Goal: Check status: Check status

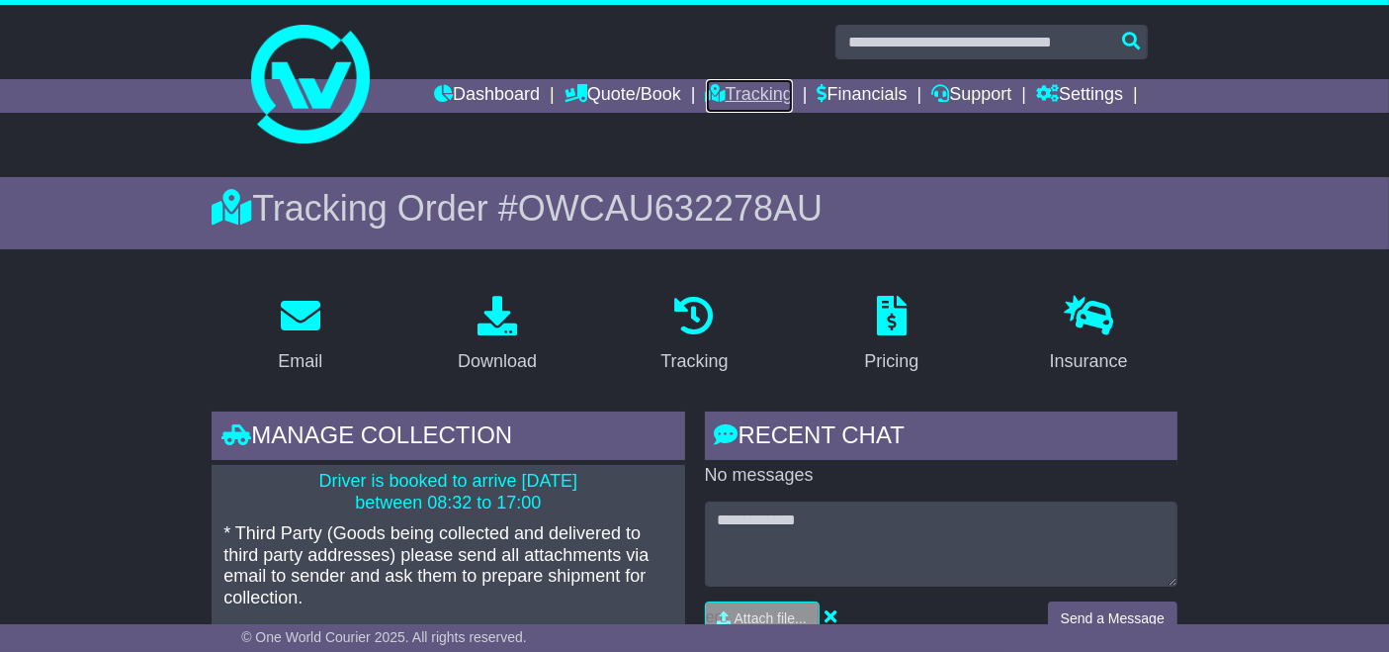
click at [738, 99] on link "Tracking" at bounding box center [749, 96] width 87 height 34
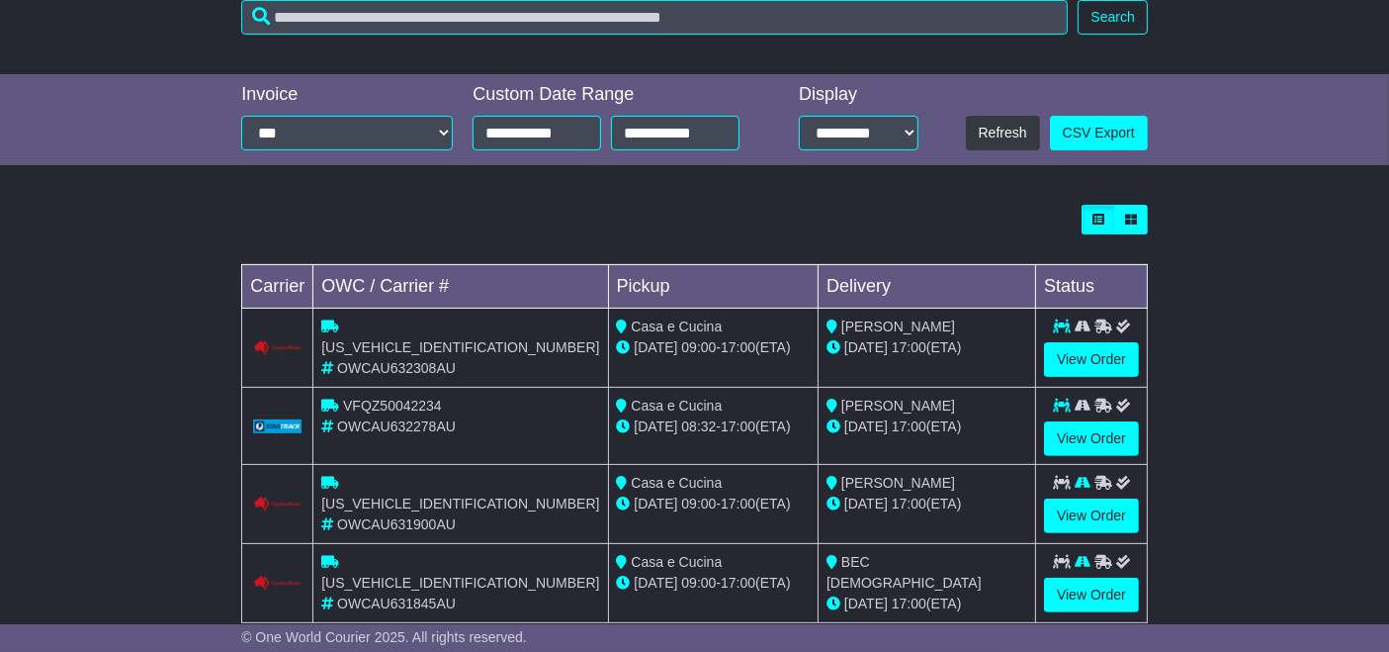
scroll to position [525, 0]
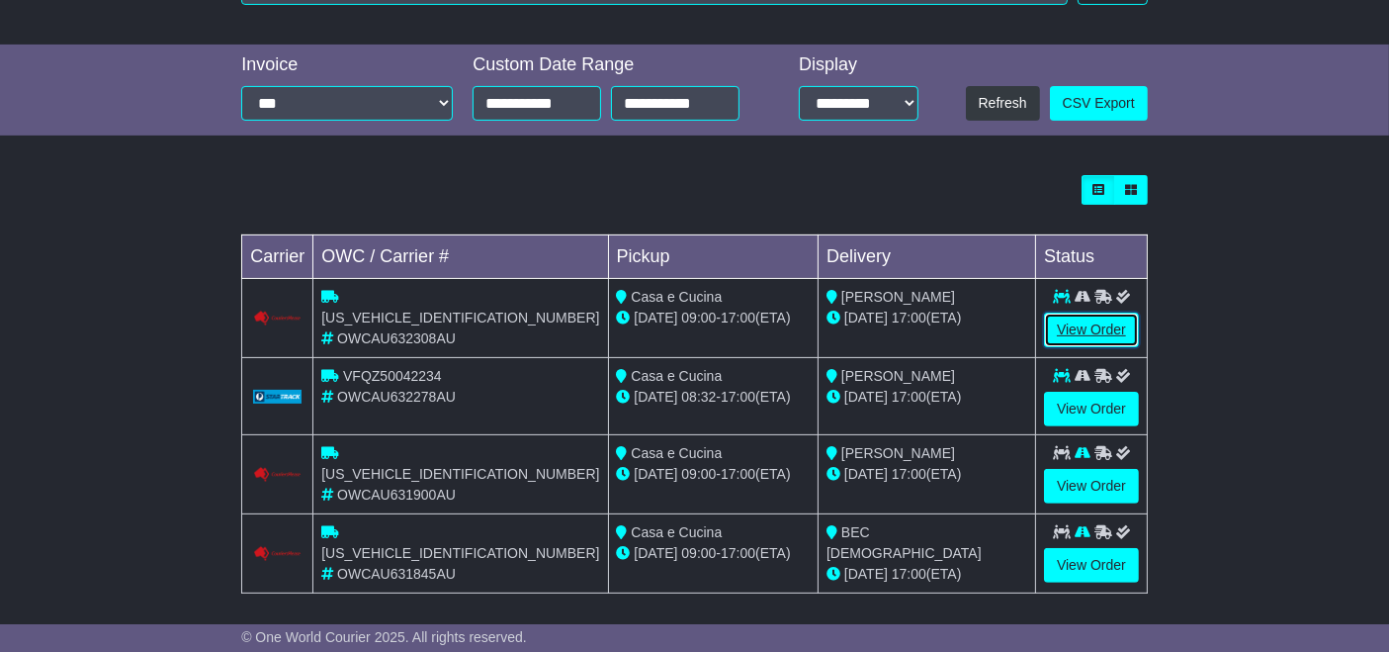
click at [1096, 327] on link "View Order" at bounding box center [1091, 329] width 95 height 35
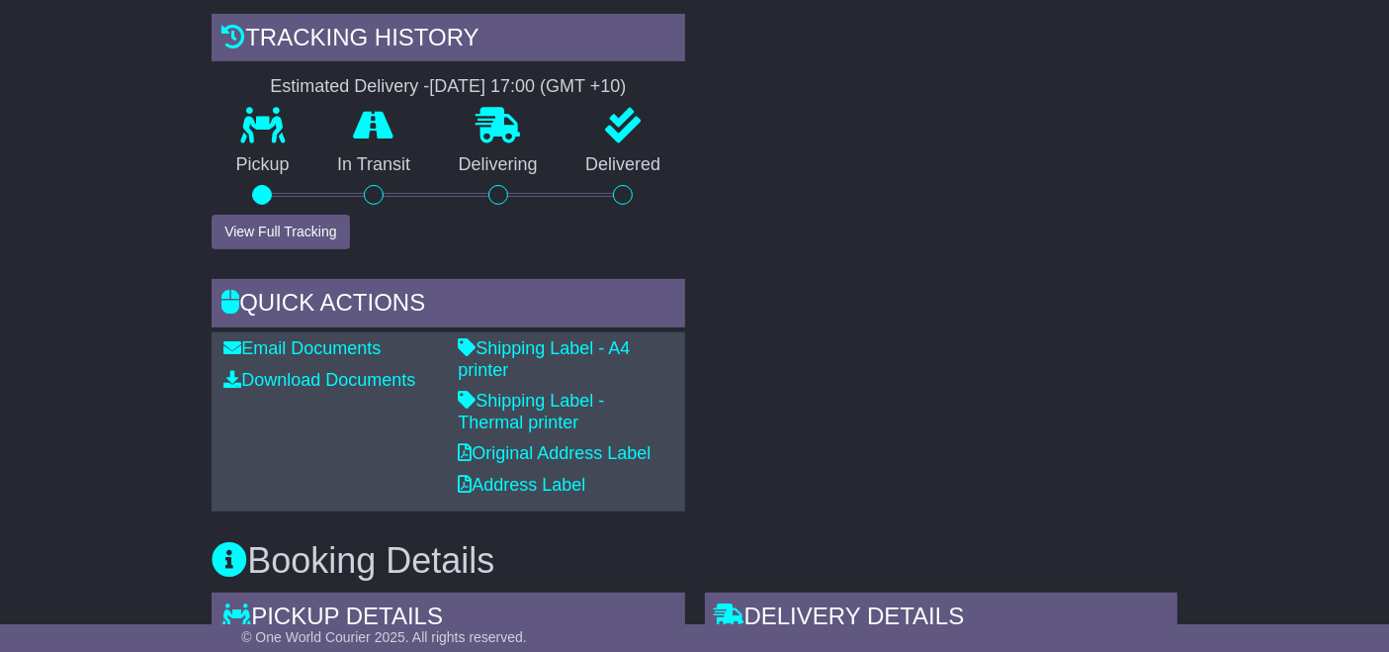
scroll to position [708, 0]
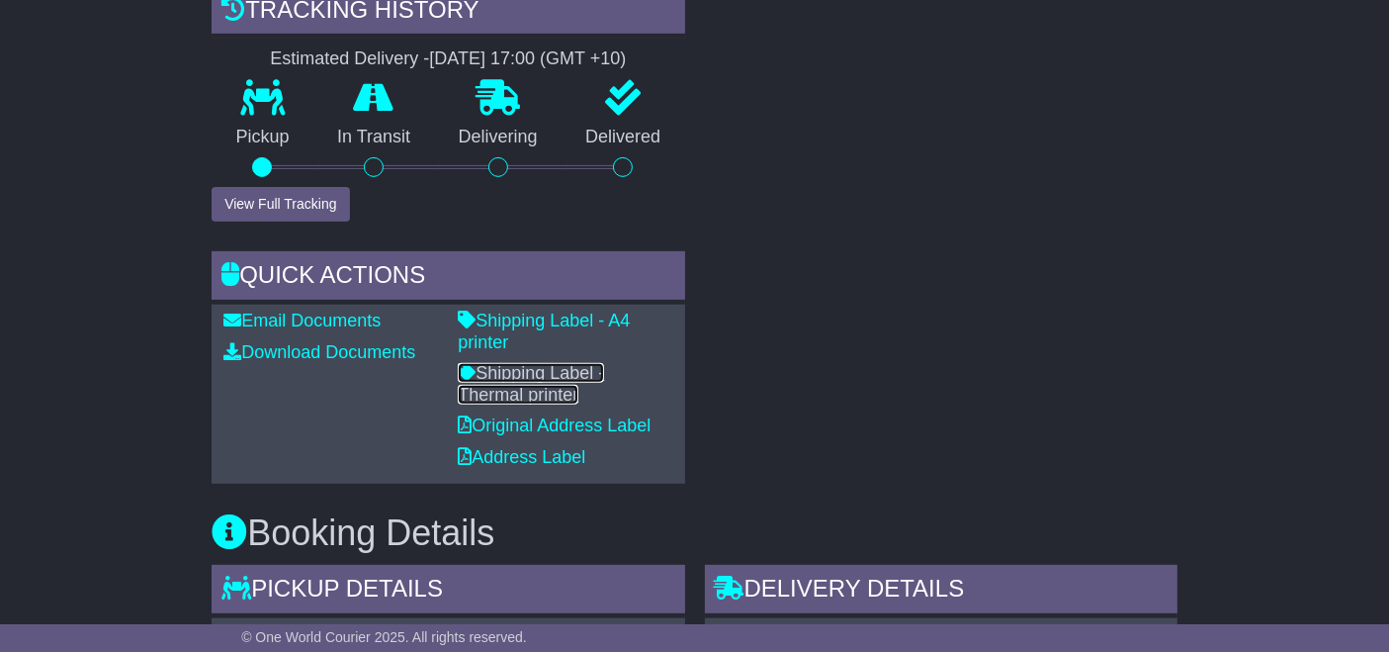
click at [559, 363] on link "Shipping Label - Thermal printer" at bounding box center [531, 384] width 146 height 42
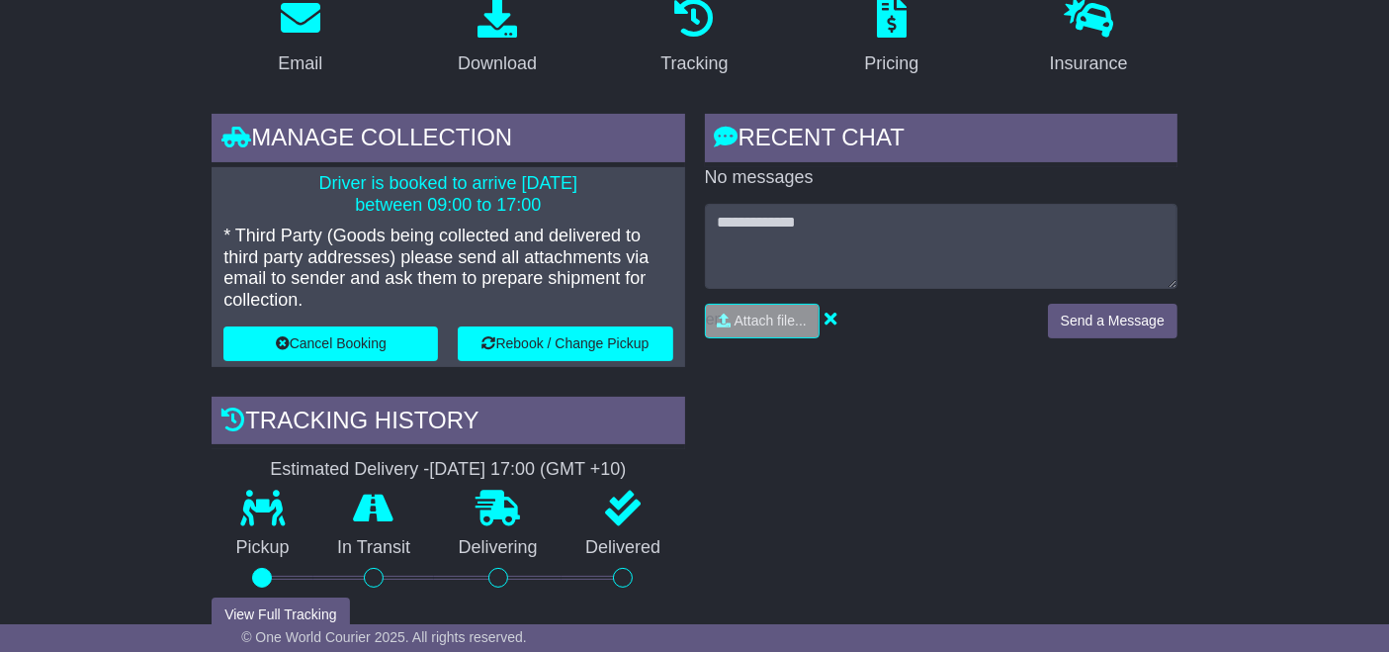
scroll to position [0, 0]
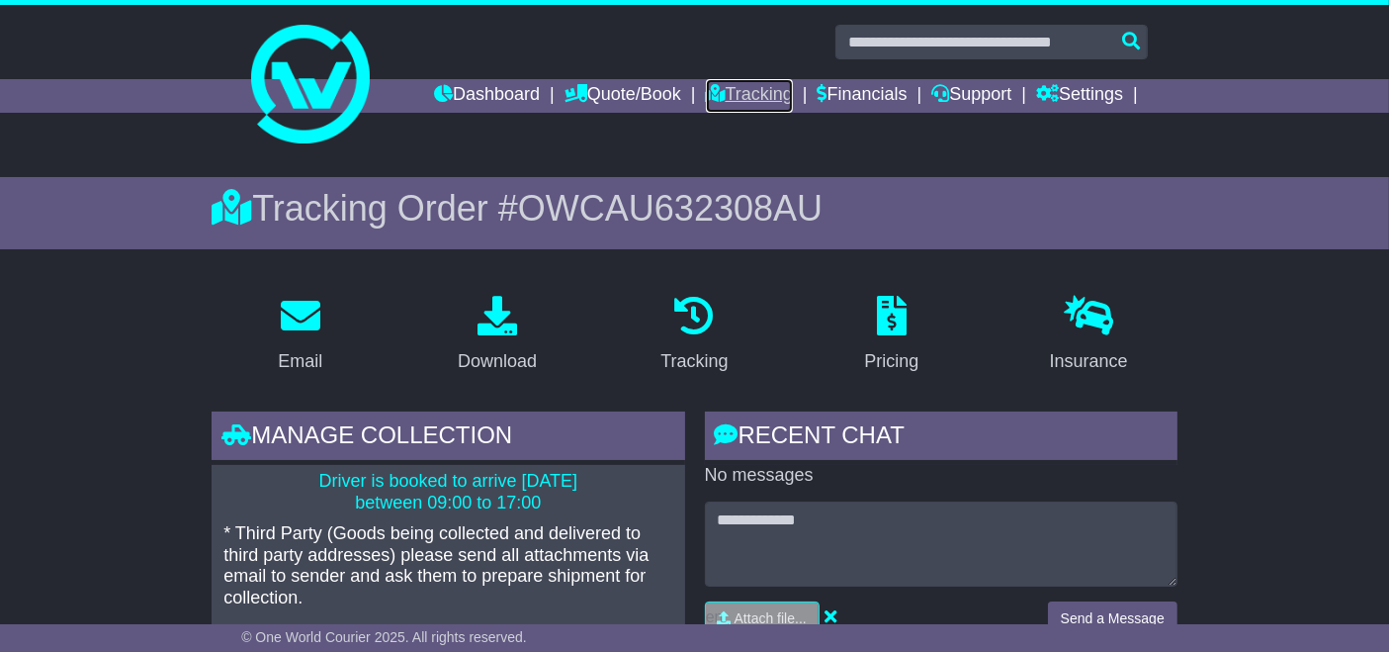
click at [742, 98] on link "Tracking" at bounding box center [749, 96] width 87 height 34
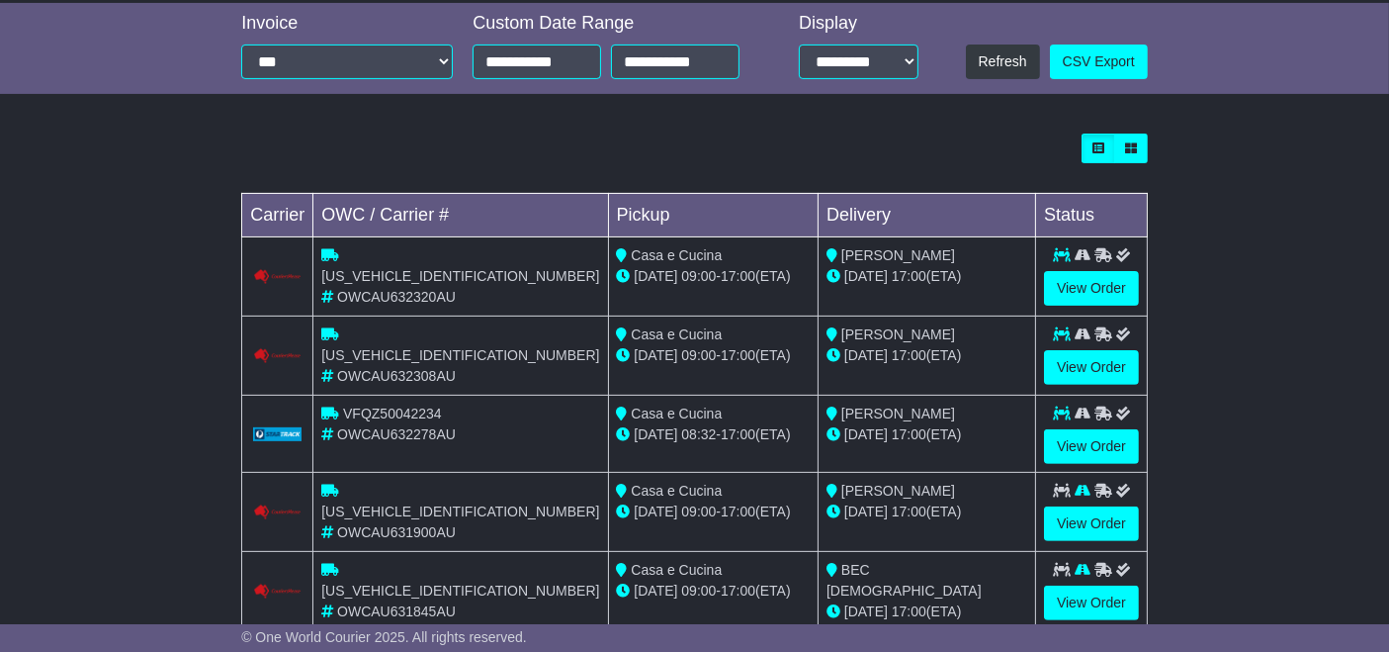
scroll to position [550, 0]
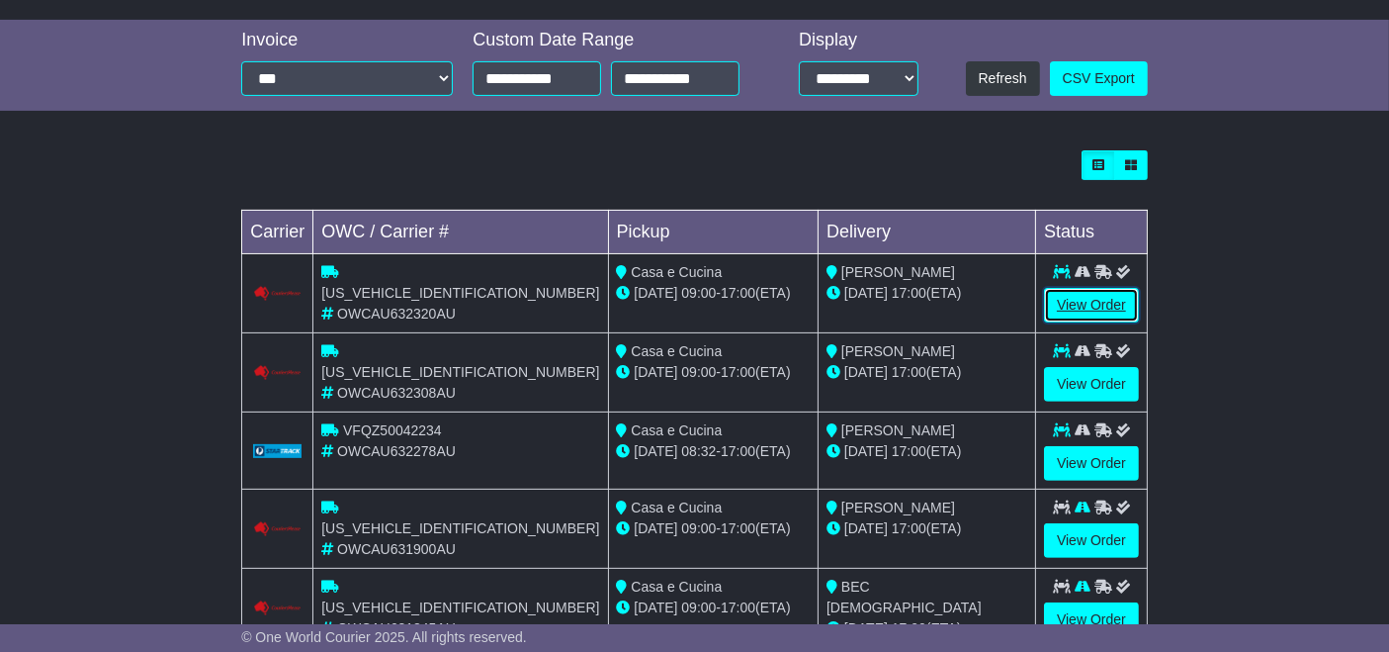
click at [1079, 305] on link "View Order" at bounding box center [1091, 305] width 95 height 35
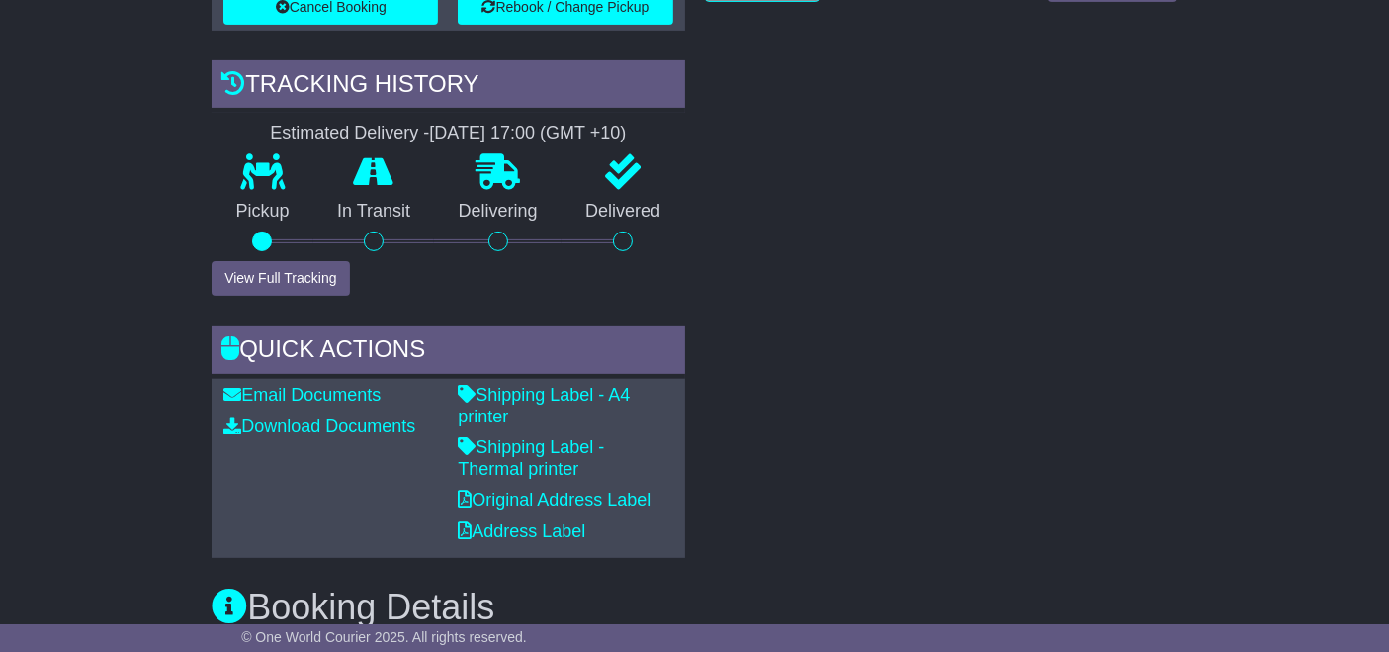
scroll to position [642, 0]
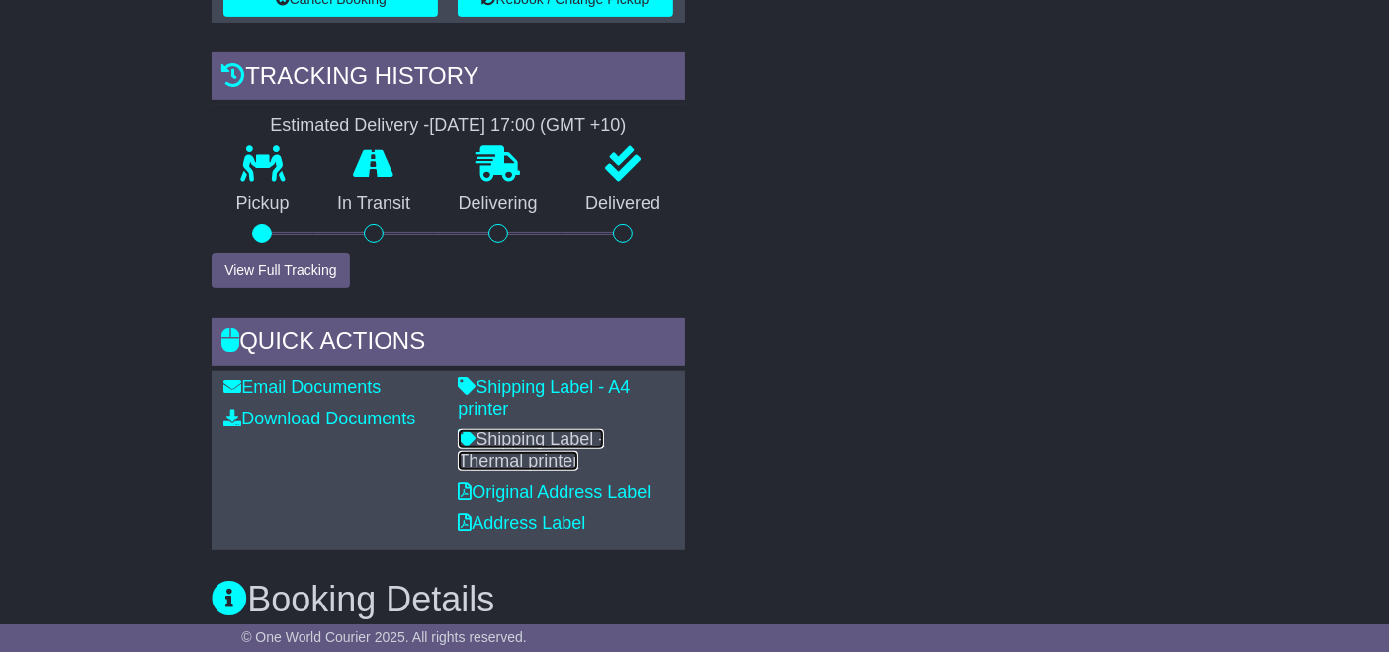
click at [604, 429] on link "Shipping Label - Thermal printer" at bounding box center [531, 450] width 146 height 42
